Goal: Check status: Check status

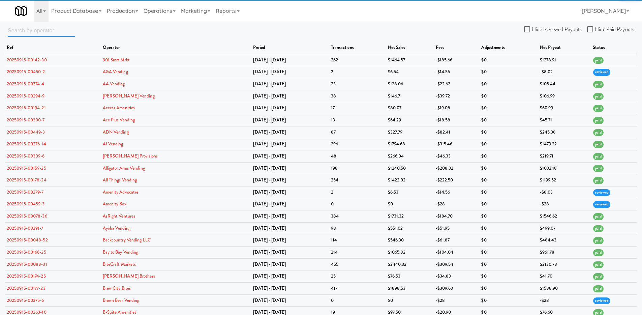
click at [43, 29] on input "text" at bounding box center [41, 30] width 67 height 12
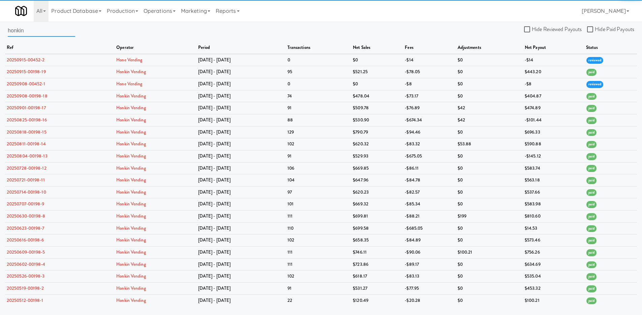
type input "honkin"
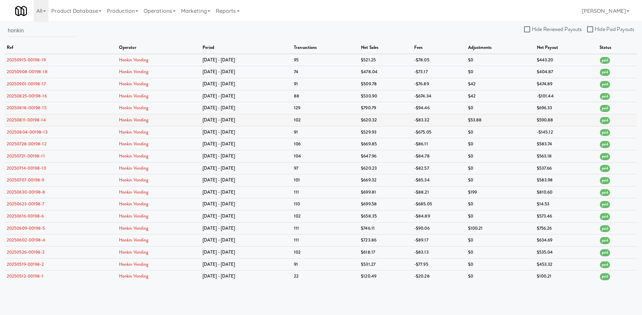
drag, startPoint x: 415, startPoint y: 96, endPoint x: 513, endPoint y: 118, distance: 100.4
click at [516, 115] on tbody "20250915-00198-19 Honkin Vending [DATE] - [DATE] $521.25 -$78.05 $0 $443.20 pai…" at bounding box center [321, 168] width 632 height 228
click at [29, 94] on link "20250825-00198-16" at bounding box center [27, 96] width 40 height 6
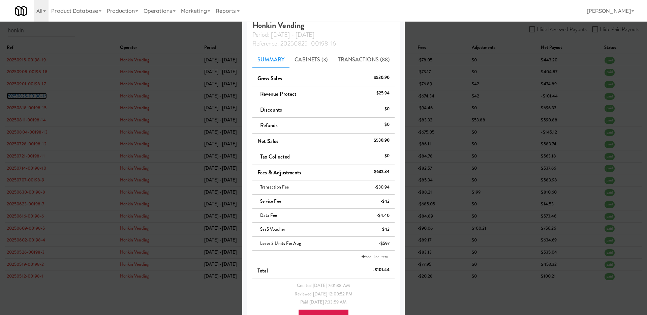
scroll to position [44, 0]
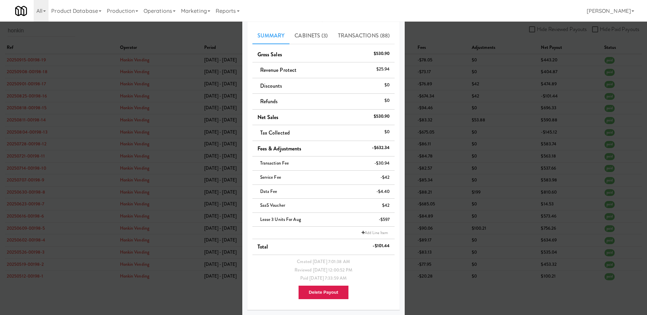
click at [457, 109] on div at bounding box center [323, 157] width 647 height 315
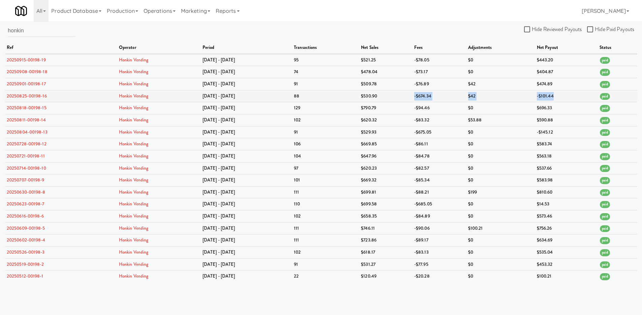
drag, startPoint x: 414, startPoint y: 96, endPoint x: 562, endPoint y: 96, distance: 148.0
click at [562, 96] on tr "20250825-00198-16 Honkin Vending [DATE] - [DATE] $530.90 -$674.34 $42 -$101.44 …" at bounding box center [321, 96] width 632 height 12
click at [562, 96] on td "-$101.44" at bounding box center [566, 96] width 63 height 12
click at [32, 95] on link "20250825-00198-16" at bounding box center [27, 96] width 40 height 6
